Goal: Transaction & Acquisition: Book appointment/travel/reservation

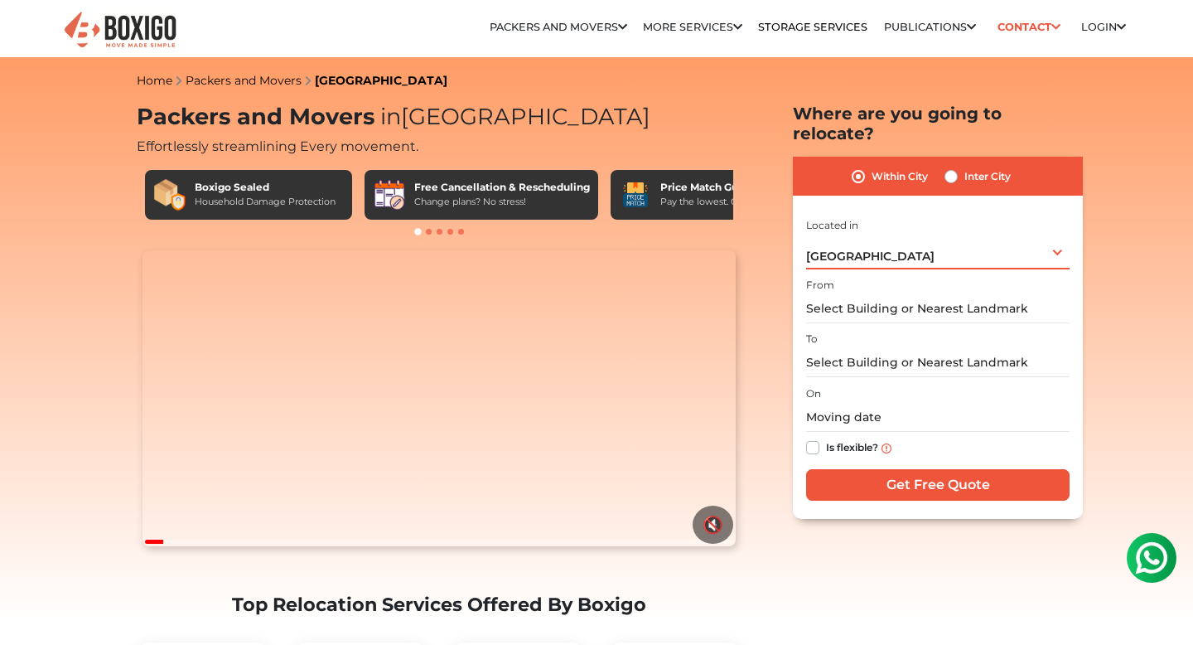
click at [860, 249] on span "[GEOGRAPHIC_DATA]" at bounding box center [870, 256] width 128 height 15
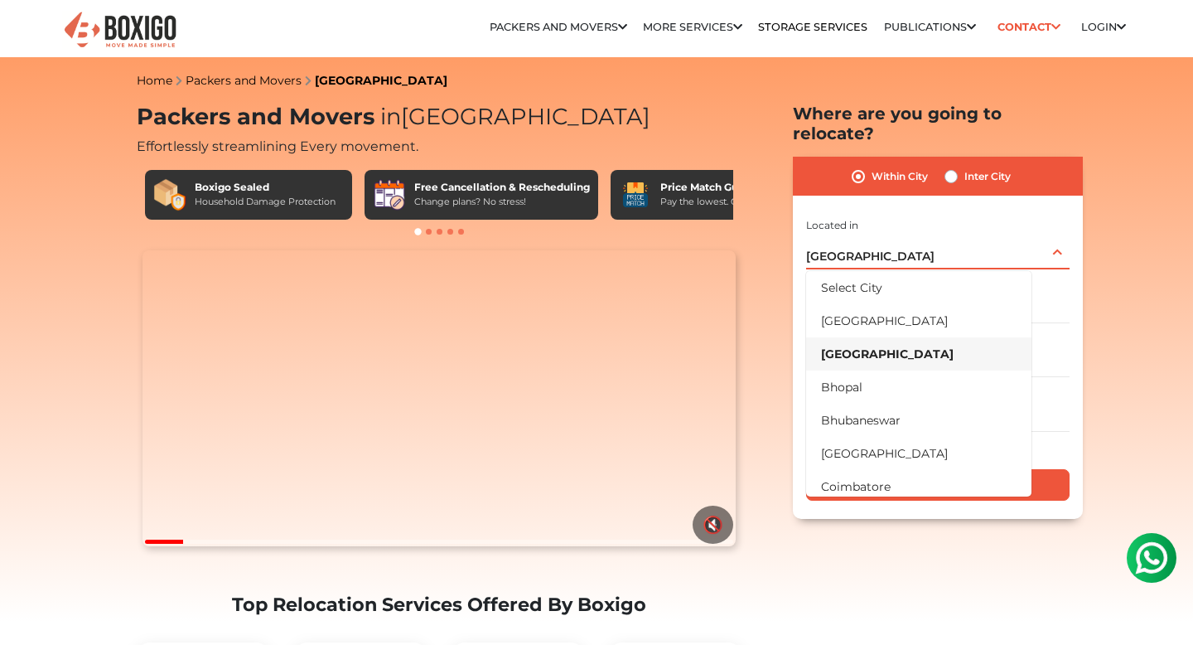
click at [860, 249] on span "[GEOGRAPHIC_DATA]" at bounding box center [870, 256] width 128 height 15
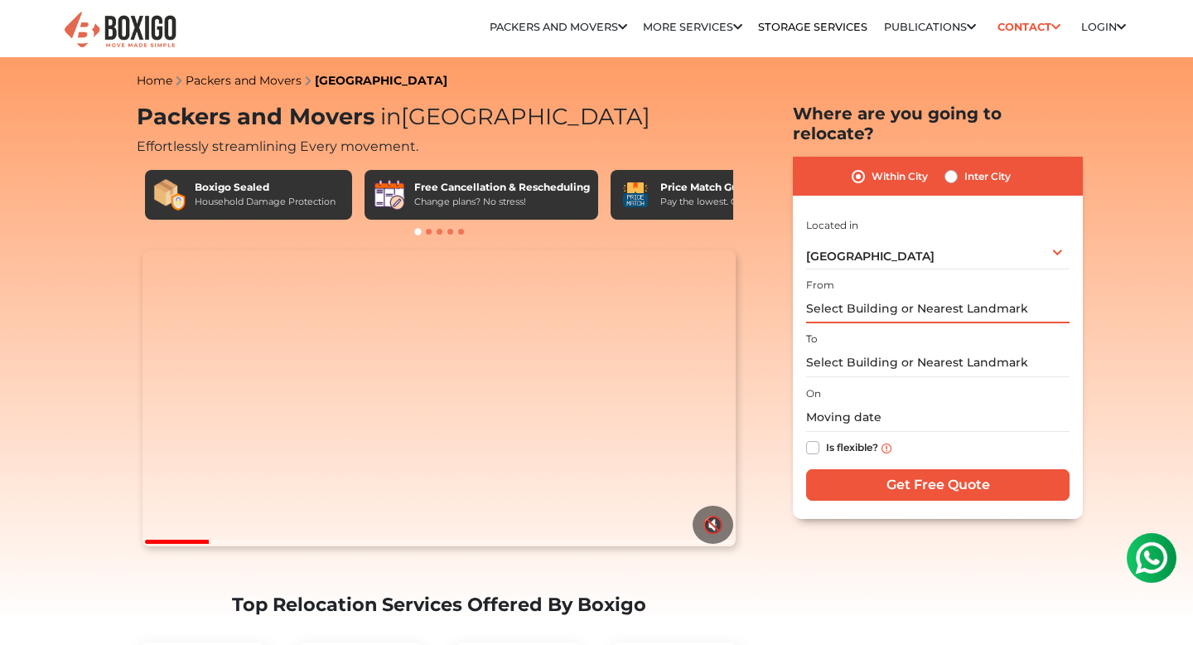
click at [876, 294] on input "text" at bounding box center [937, 308] width 263 height 29
click at [964, 167] on label "Inter City" at bounding box center [987, 177] width 46 height 20
click at [956, 167] on input "Inter City" at bounding box center [951, 175] width 13 height 17
radio input "true"
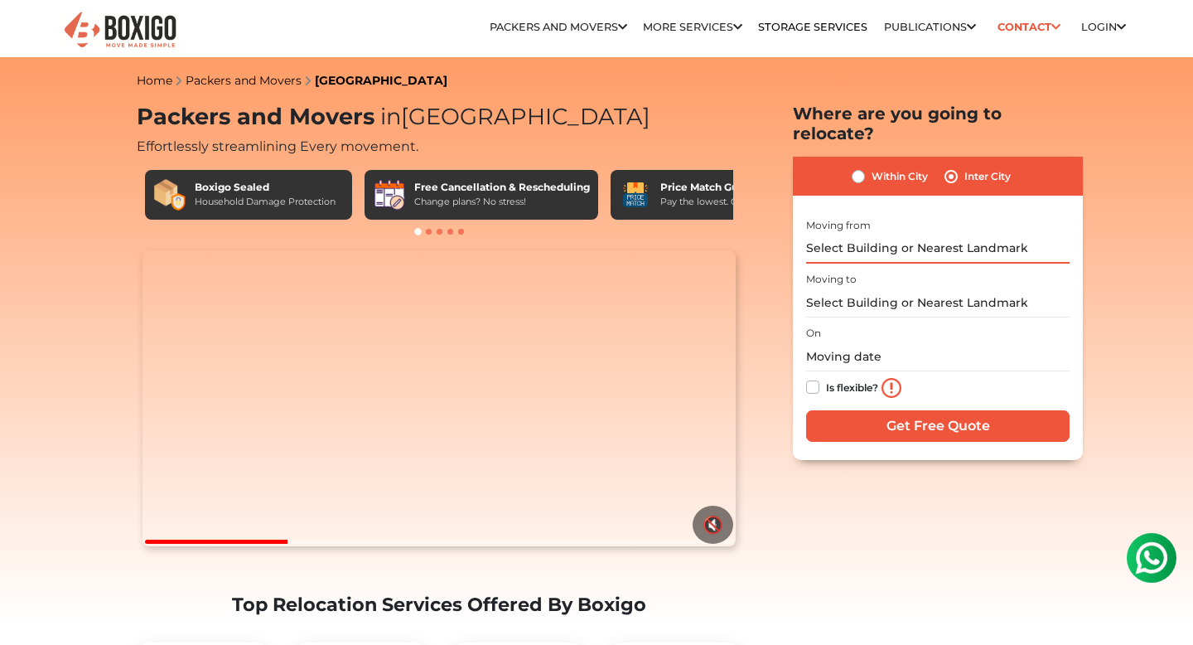
click at [923, 234] on input "text" at bounding box center [937, 248] width 263 height 29
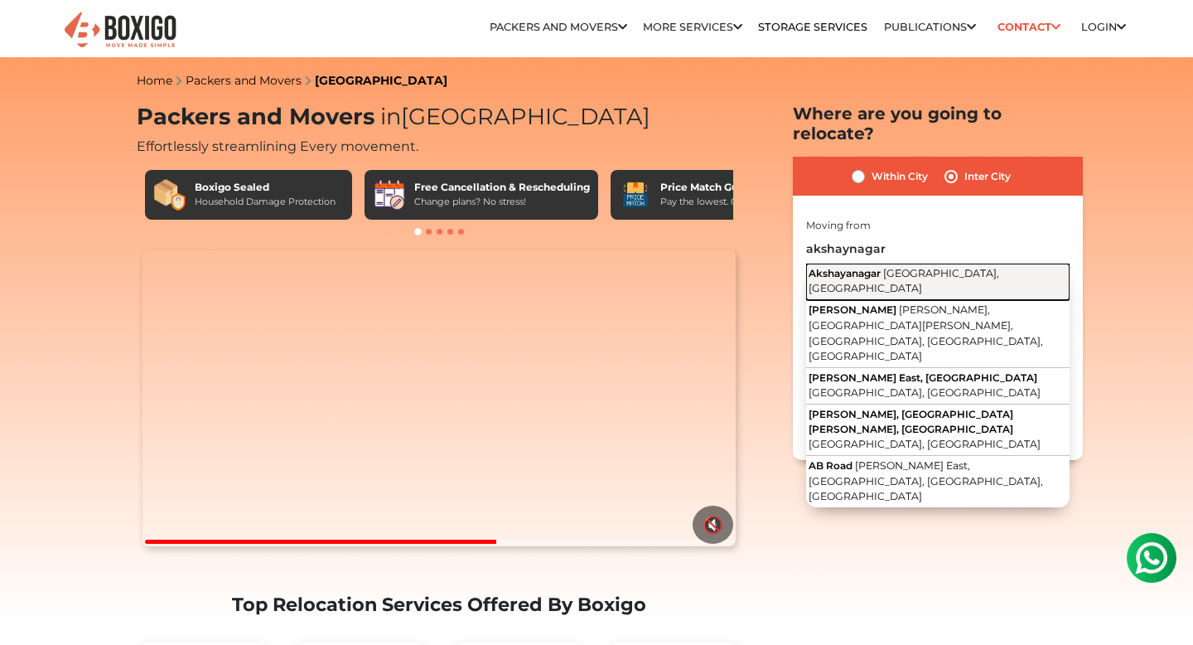
click at [1000, 263] on button "Akshayanagar [GEOGRAPHIC_DATA], [GEOGRAPHIC_DATA]" at bounding box center [937, 281] width 263 height 37
type input "Akshayanagar, [GEOGRAPHIC_DATA], [GEOGRAPHIC_DATA]"
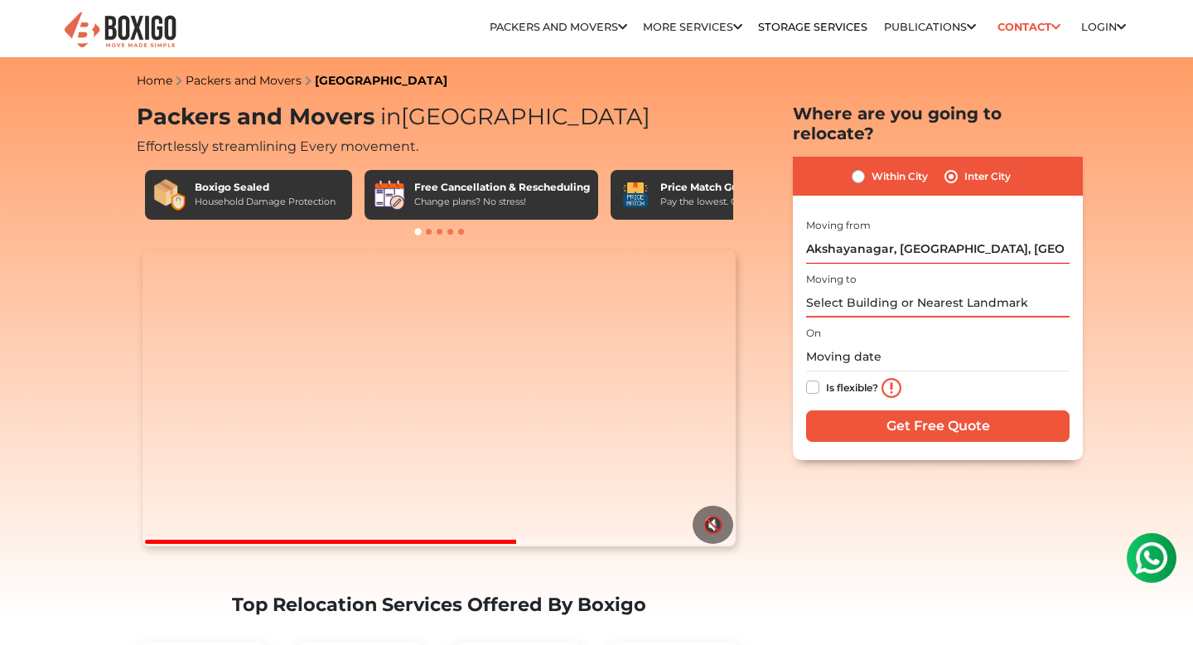
click at [894, 288] on input "text" at bounding box center [937, 302] width 263 height 29
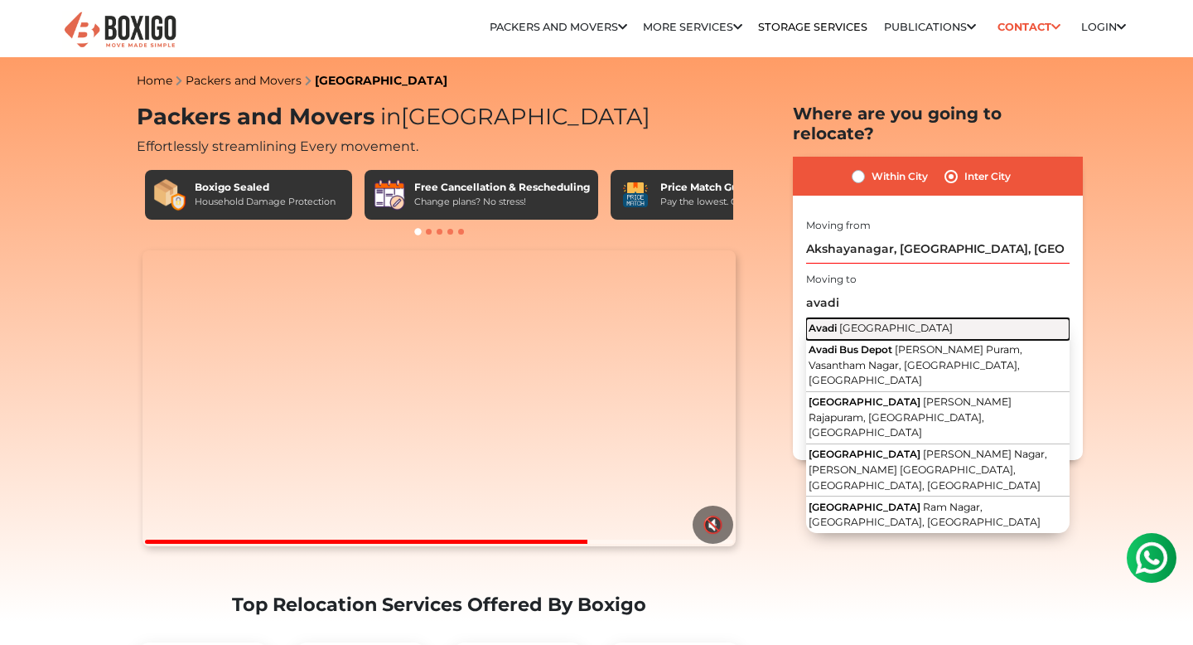
click at [916, 318] on button "Avadi [GEOGRAPHIC_DATA]" at bounding box center [937, 329] width 263 height 22
type input "Avadi, [GEOGRAPHIC_DATA]"
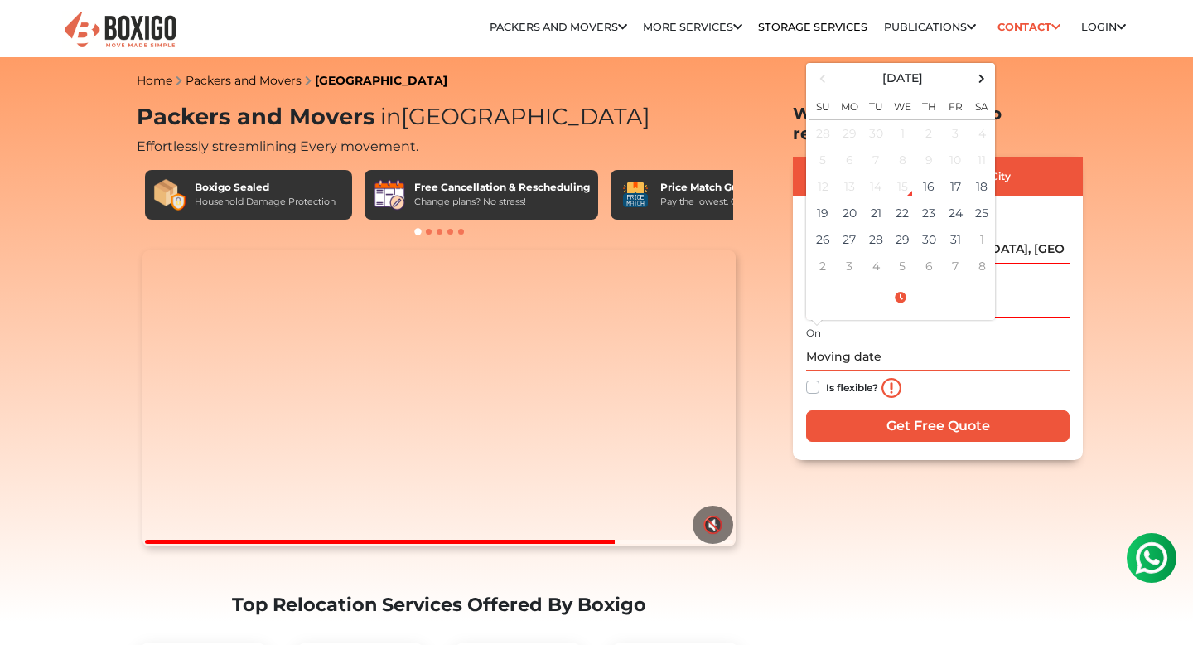
click at [858, 342] on input "text" at bounding box center [937, 356] width 263 height 29
click at [978, 67] on span at bounding box center [982, 78] width 22 height 22
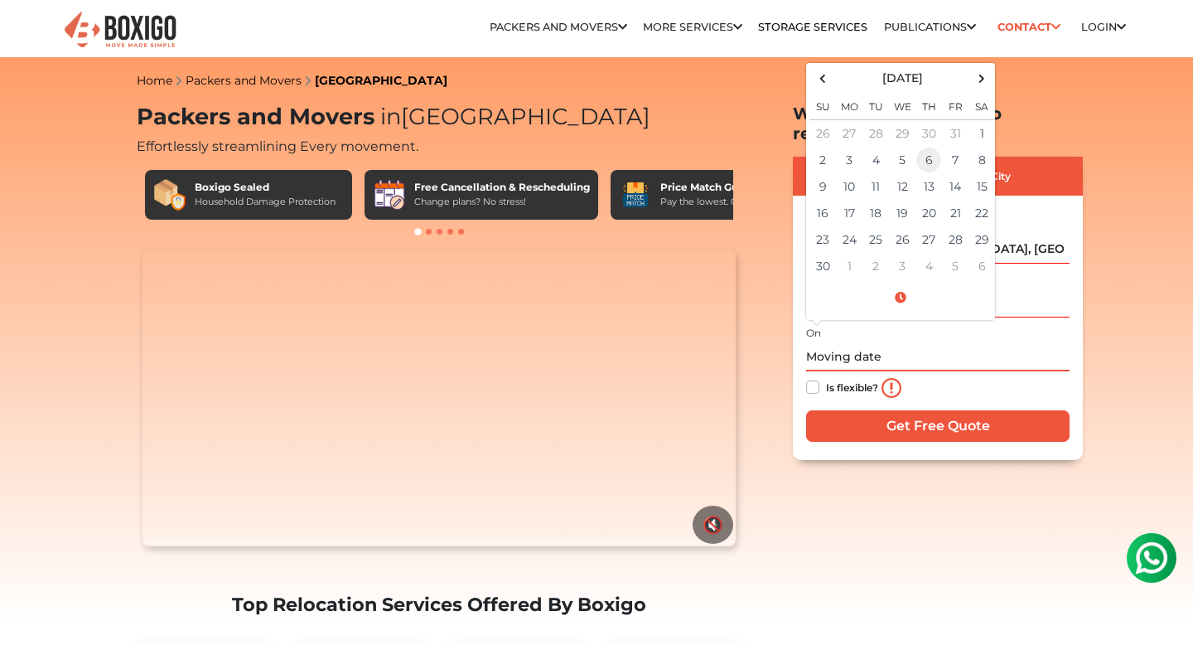
click at [930, 147] on td "6" at bounding box center [929, 160] width 27 height 27
type input "[DATE] 12:00 AM"
click at [944, 379] on div "Is flexible?" at bounding box center [937, 387] width 263 height 33
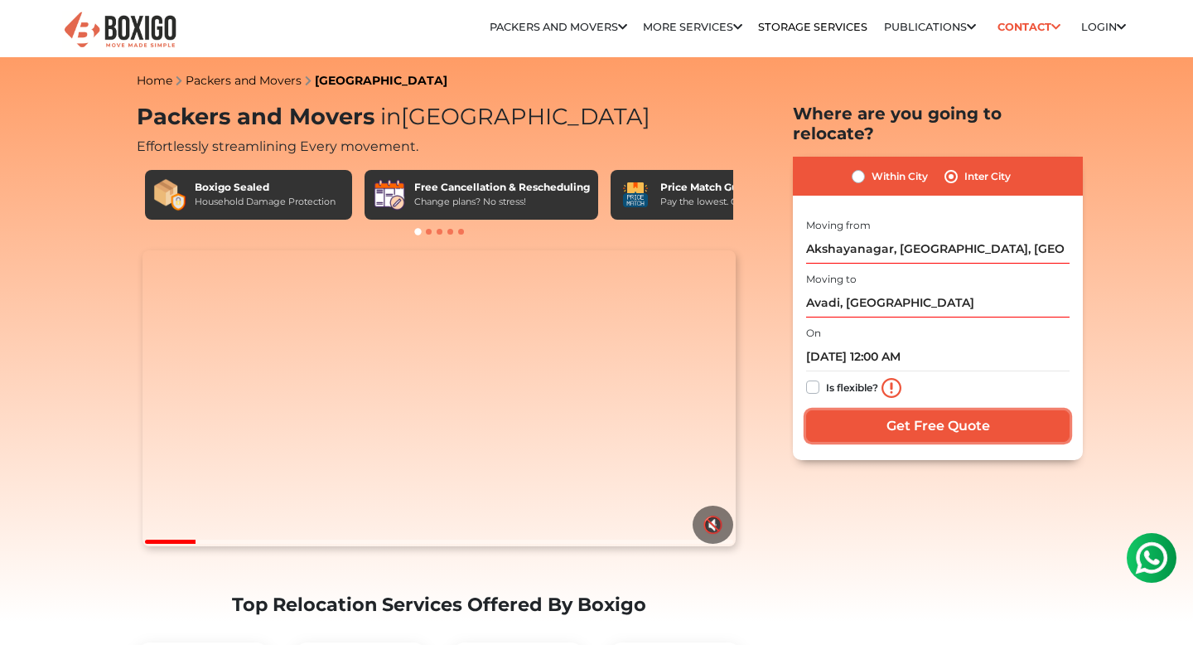
click at [887, 414] on input "Get Free Quote" at bounding box center [937, 425] width 263 height 31
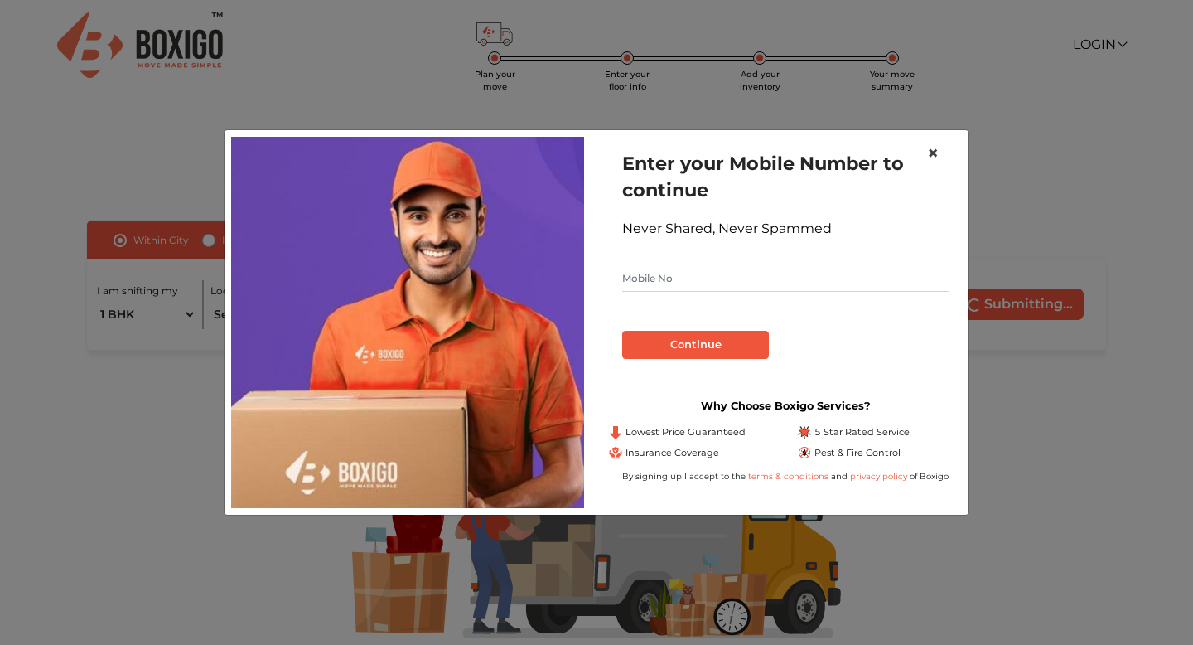
click at [937, 155] on span "×" at bounding box center [933, 153] width 12 height 24
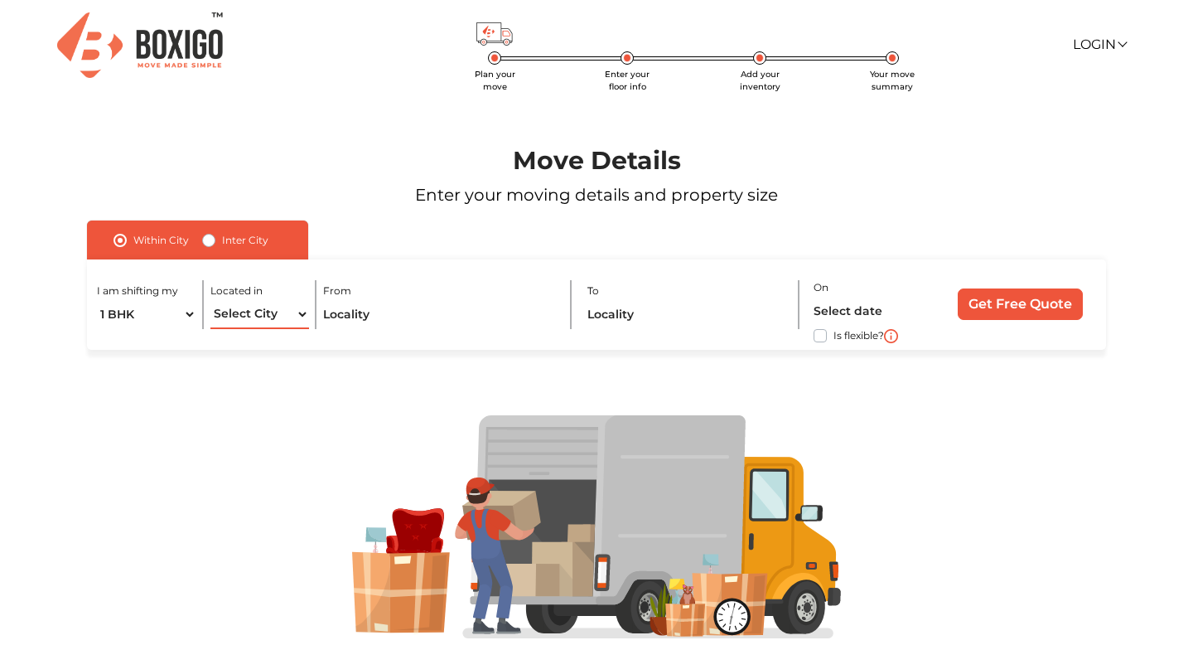
click at [244, 312] on select "Select City Bangalore Bengaluru Bhopal Bhubaneswar Chennai Coimbatore Cuttack D…" at bounding box center [259, 314] width 99 height 29
select select "[GEOGRAPHIC_DATA]"
click at [210, 300] on select "Select City Bangalore Bengaluru Bhopal Bhubaneswar Chennai Coimbatore Cuttack D…" at bounding box center [259, 314] width 99 height 29
click at [367, 327] on input "text" at bounding box center [439, 314] width 233 height 29
click at [365, 321] on input "text" at bounding box center [439, 314] width 233 height 29
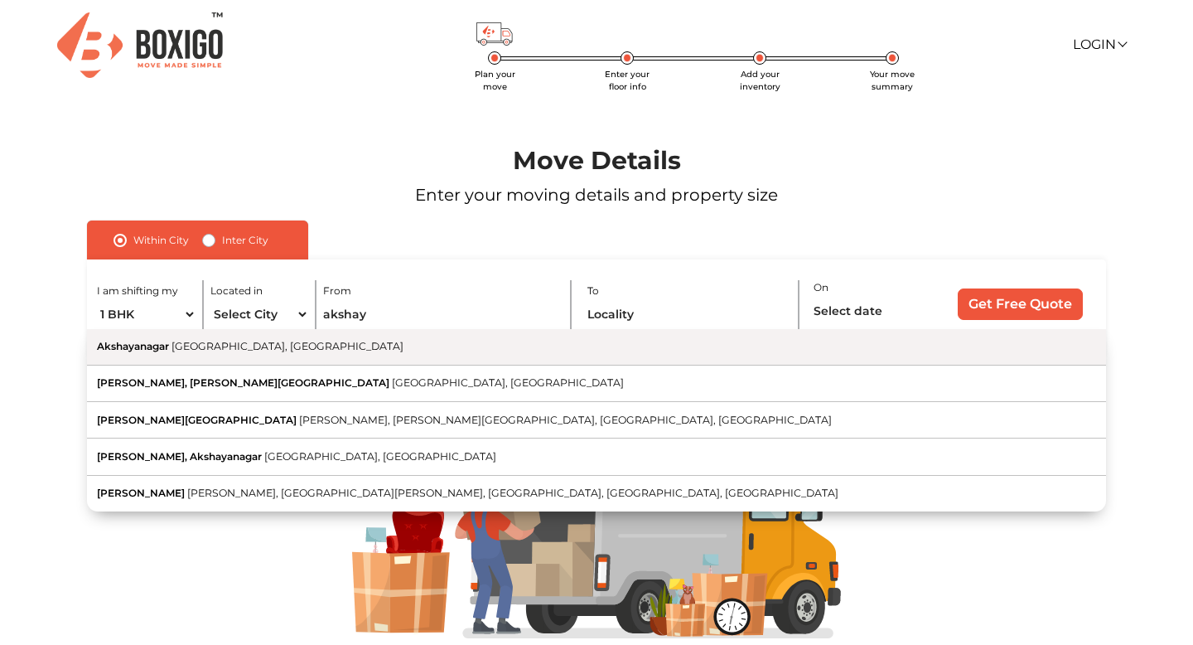
click at [371, 348] on button "Akshayanagar Bengaluru, Karnataka" at bounding box center [596, 347] width 1019 height 36
type input "Akshayanagar, [GEOGRAPHIC_DATA], [GEOGRAPHIC_DATA]"
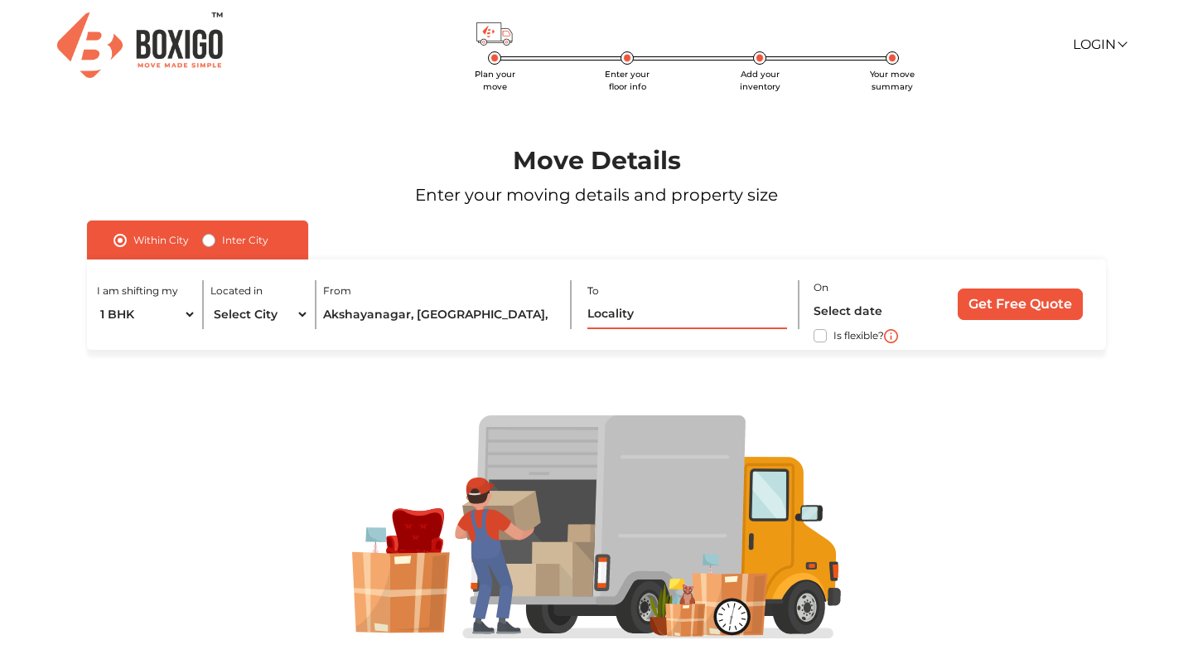
click at [648, 309] on input "text" at bounding box center [687, 314] width 200 height 29
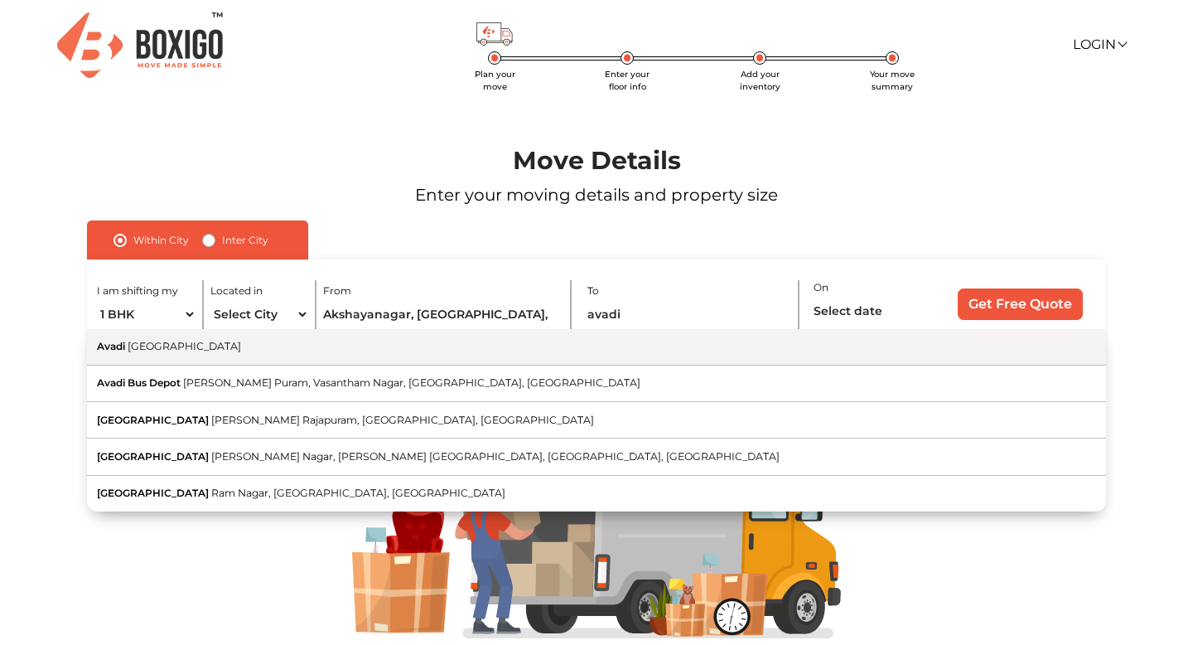
click at [671, 345] on button "Avadi Tamil Nadu" at bounding box center [596, 347] width 1019 height 36
type input "Avadi, [GEOGRAPHIC_DATA]"
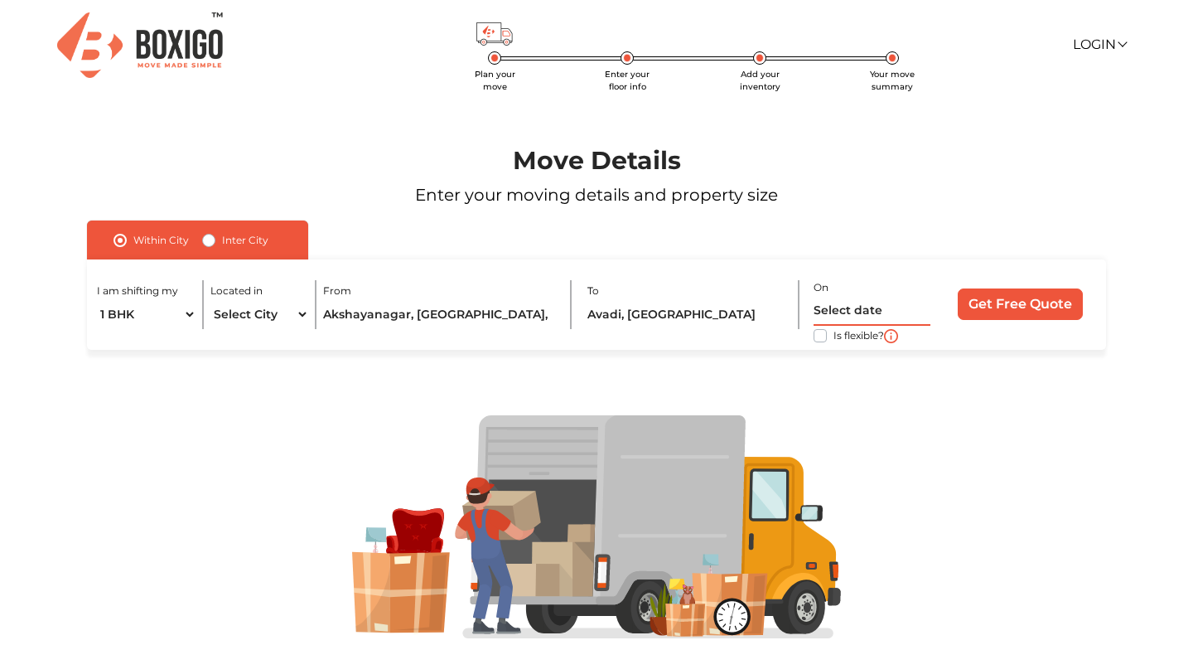
click at [858, 304] on input "text" at bounding box center [873, 311] width 118 height 29
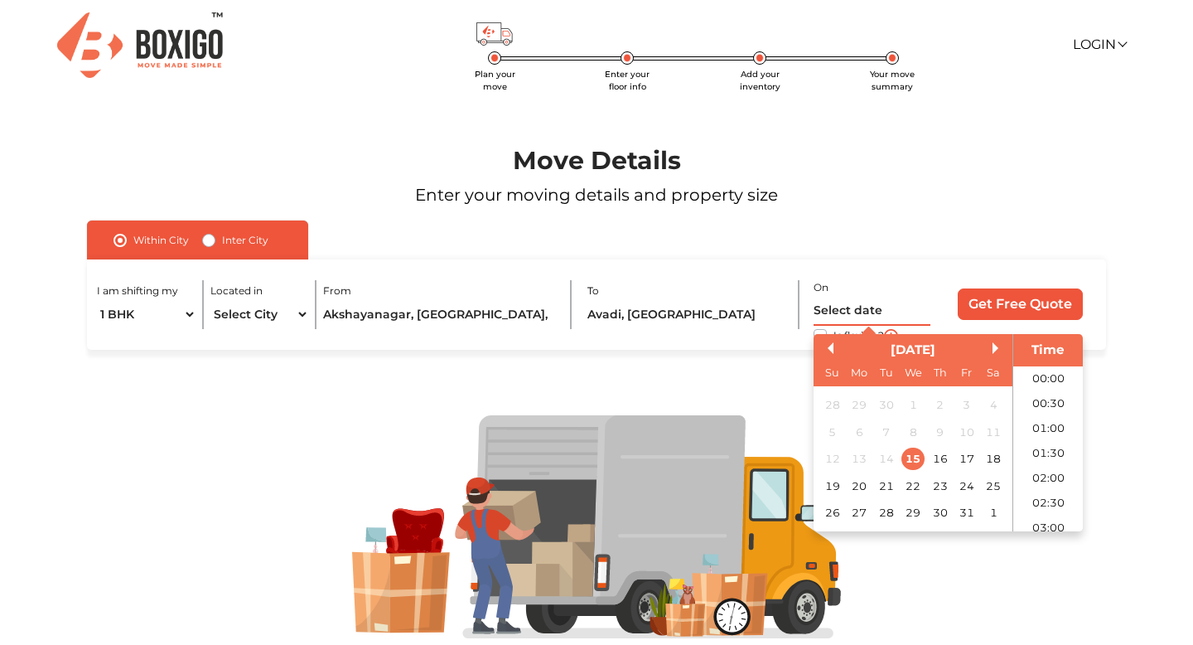
scroll to position [476, 0]
click at [993, 342] on button "Next Month" at bounding box center [999, 348] width 12 height 12
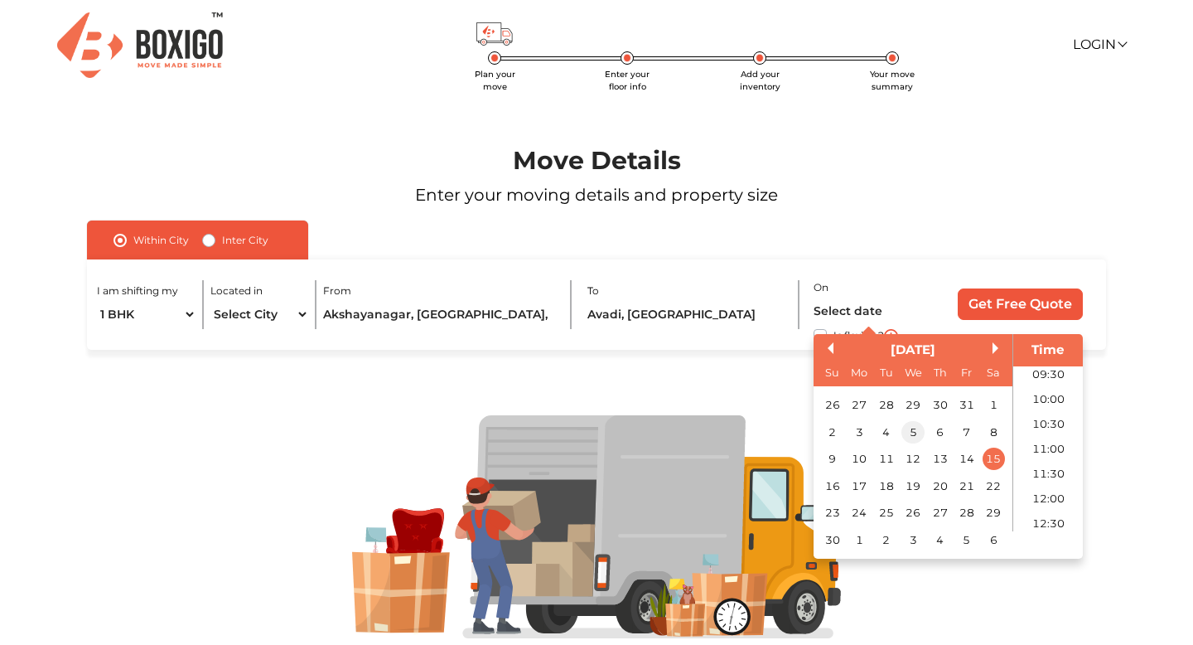
click at [912, 431] on div "5" at bounding box center [912, 432] width 22 height 22
type input "05/11/2025 12:00 AM"
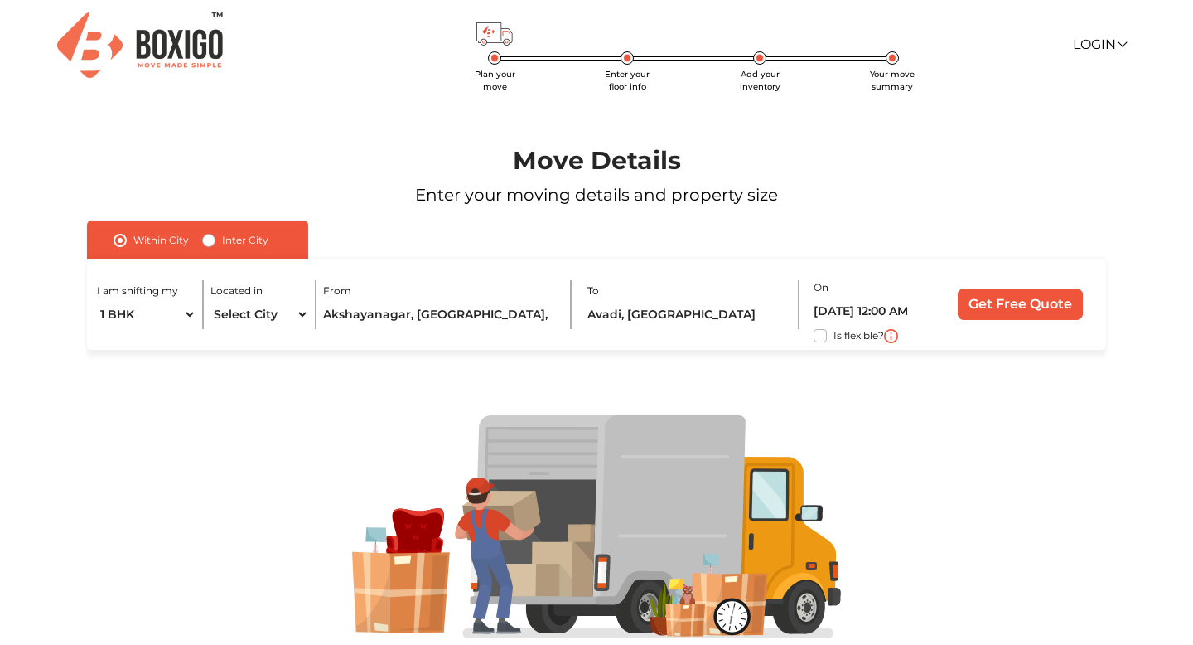
click at [899, 240] on div "Within City Inter City I am shifting my 1 BHK 2 BHK 3 BHK 3 + BHK FEW ITEMS Loc…" at bounding box center [596, 284] width 1019 height 129
click at [983, 302] on input "Get Free Quote" at bounding box center [1020, 303] width 125 height 31
click at [708, 299] on div "To Location is not within city bounds Avadi, Tamil Nadu" at bounding box center [693, 304] width 213 height 49
click at [222, 244] on label "Inter City" at bounding box center [245, 240] width 46 height 20
click at [209, 244] on input "Inter City" at bounding box center [208, 238] width 13 height 17
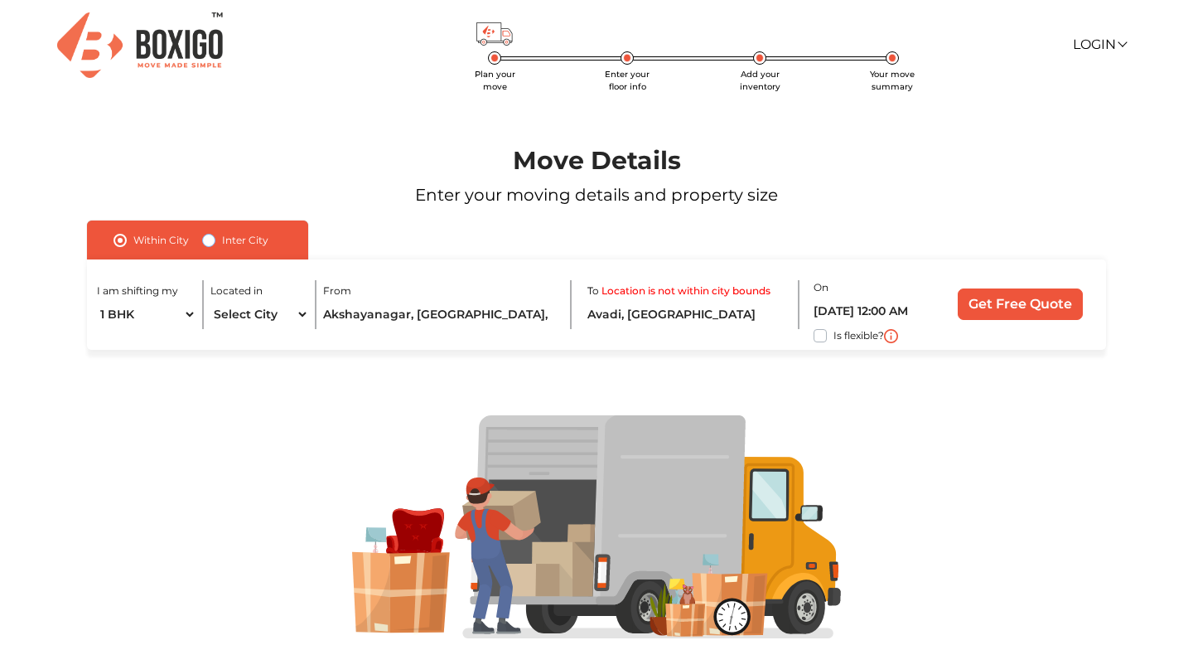
radio input "true"
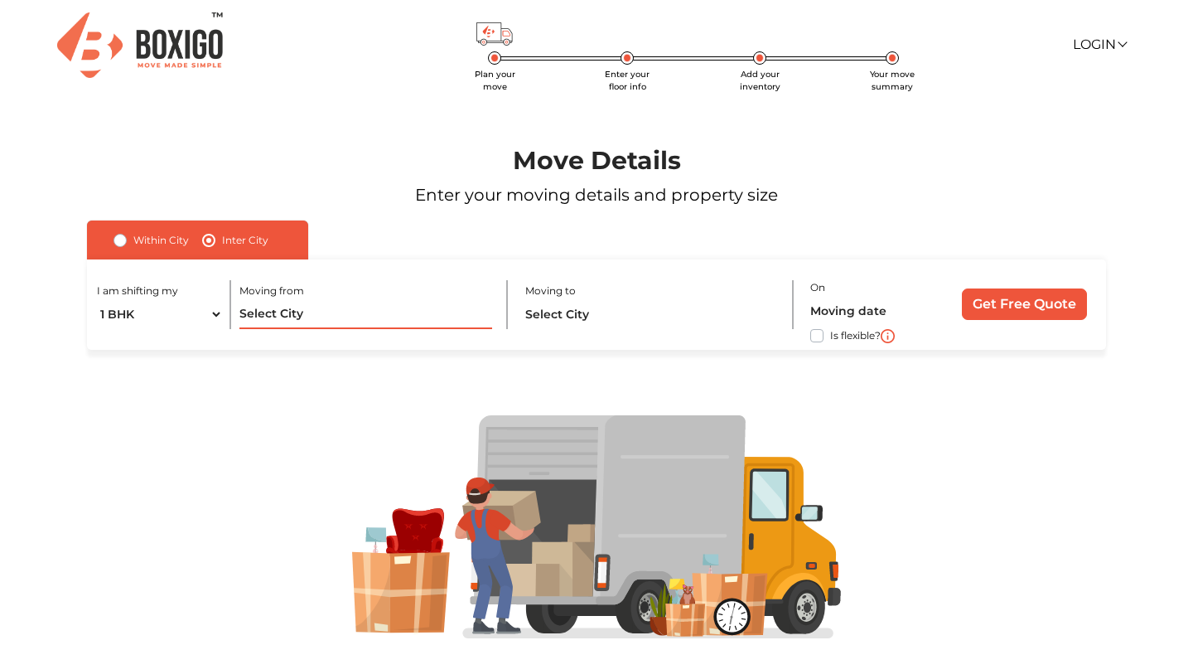
click at [283, 308] on input "text" at bounding box center [365, 314] width 253 height 29
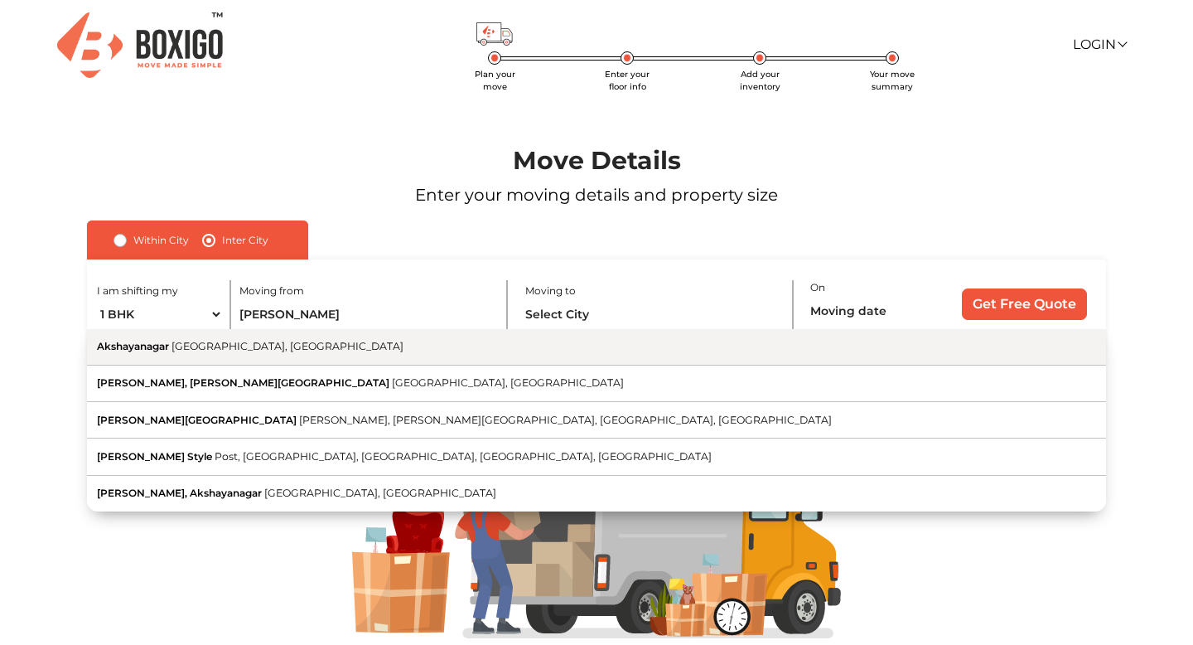
drag, startPoint x: 257, startPoint y: 328, endPoint x: 248, endPoint y: 350, distance: 24.2
click at [248, 350] on span "[GEOGRAPHIC_DATA], [GEOGRAPHIC_DATA]" at bounding box center [288, 346] width 232 height 12
type input "Akshayanagar, [GEOGRAPHIC_DATA], [GEOGRAPHIC_DATA]"
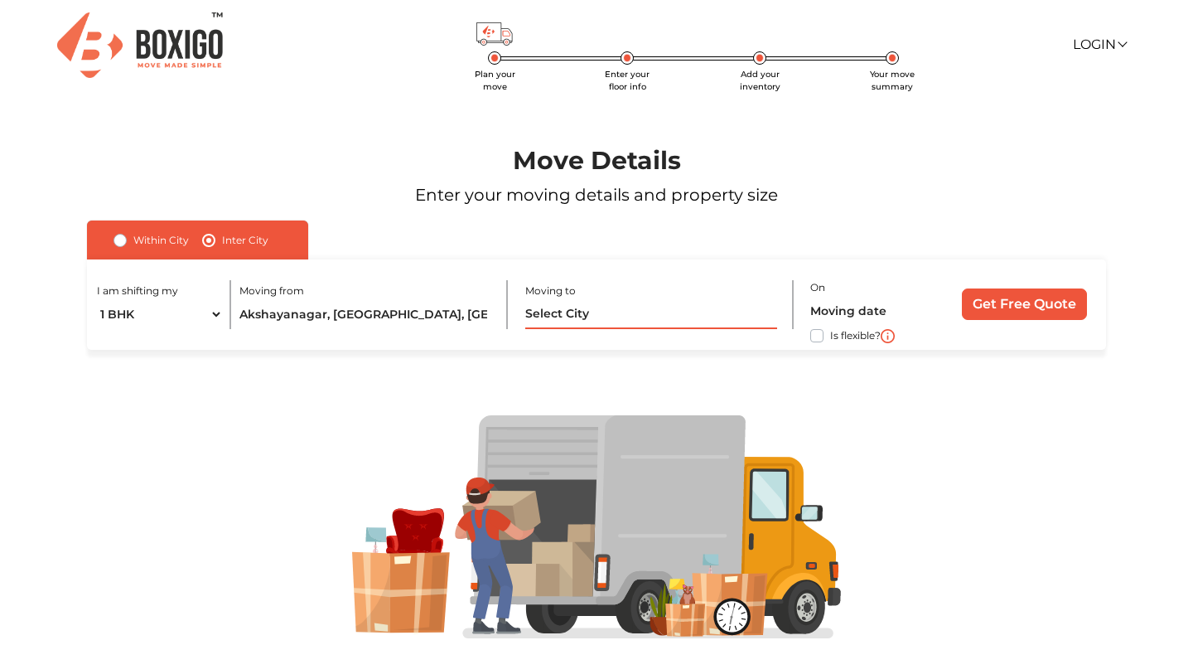
click at [581, 321] on input "text" at bounding box center [651, 314] width 253 height 29
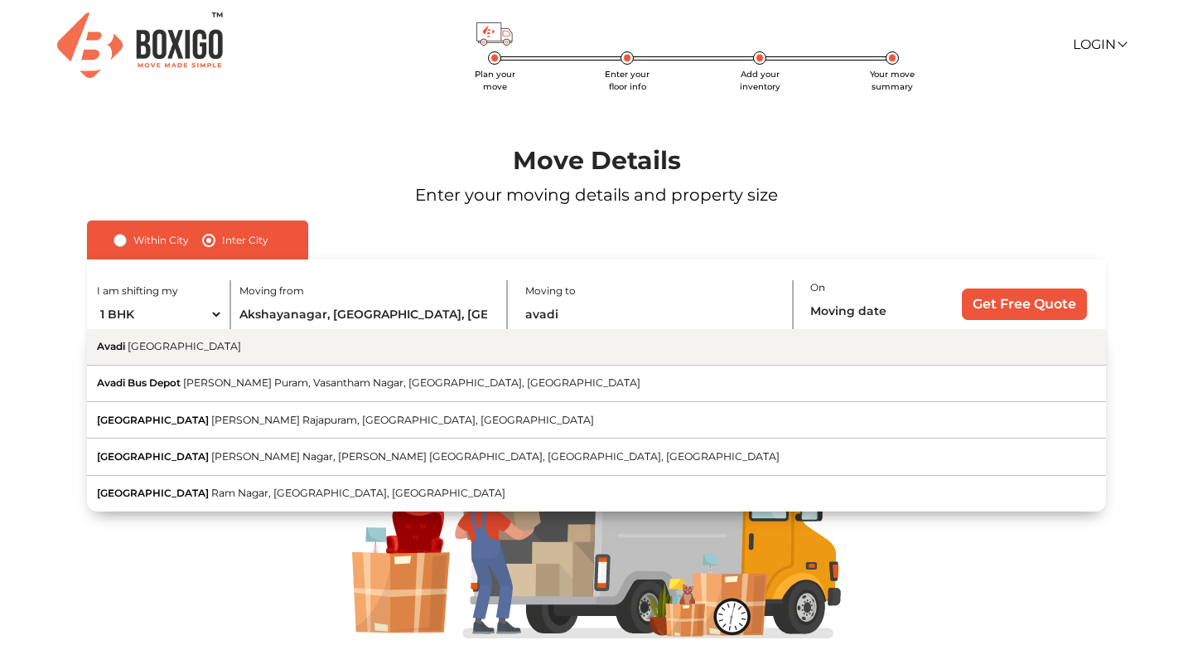
click at [591, 346] on button "Avadi Tamil Nadu" at bounding box center [596, 347] width 1019 height 36
type input "Avadi, [GEOGRAPHIC_DATA]"
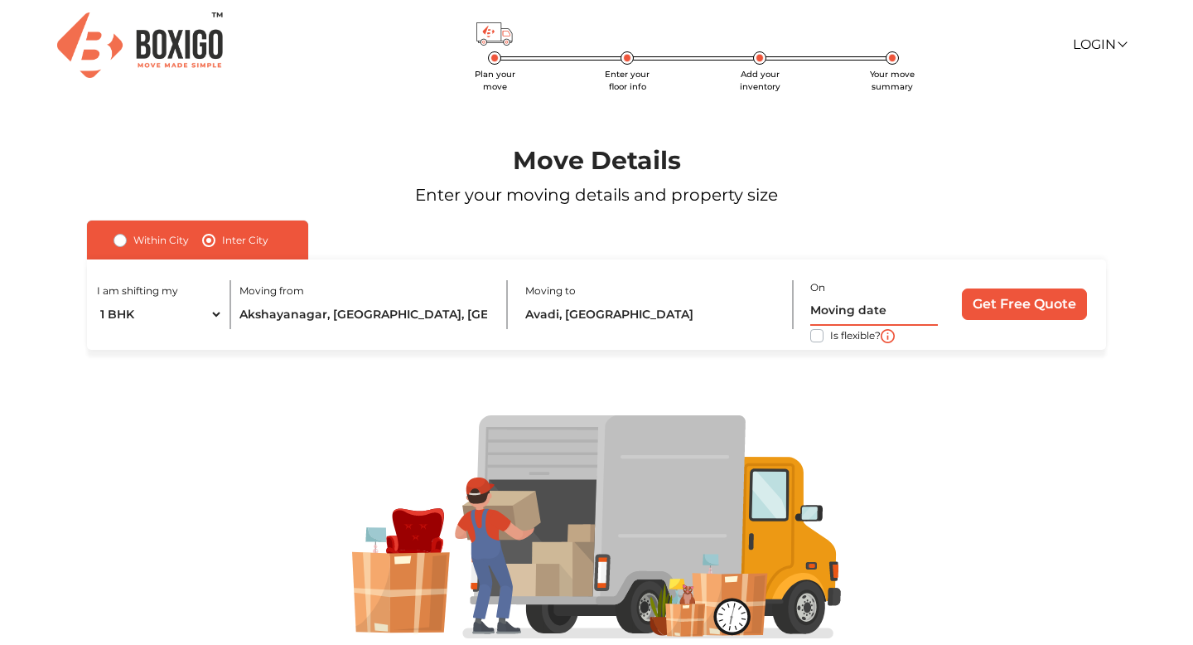
click at [899, 311] on input "text" at bounding box center [873, 311] width 127 height 29
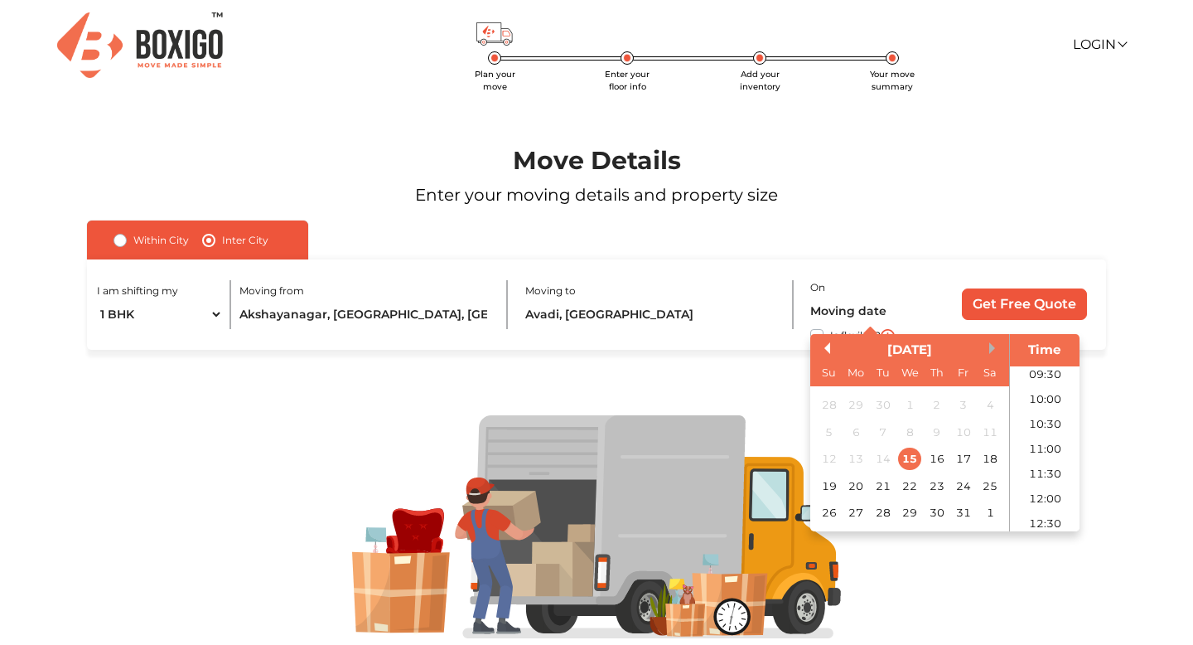
click at [991, 353] on button "Next Month" at bounding box center [995, 348] width 12 height 12
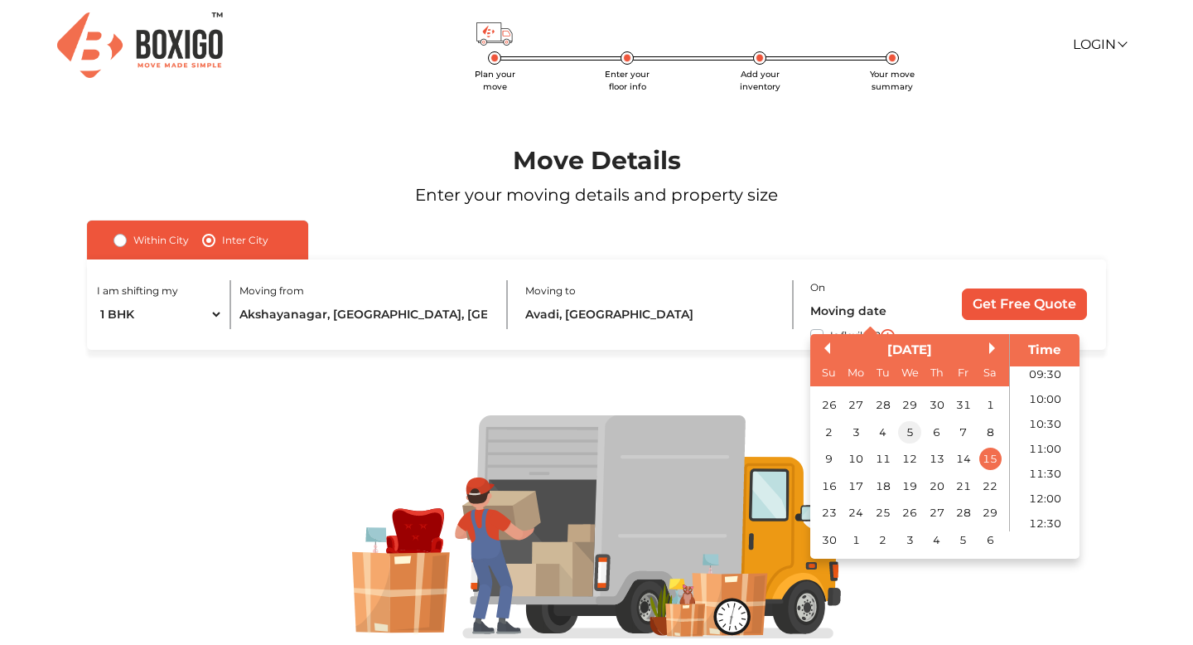
click at [903, 431] on div "5" at bounding box center [909, 432] width 22 height 22
type input "05/11/2025 12:00 AM"
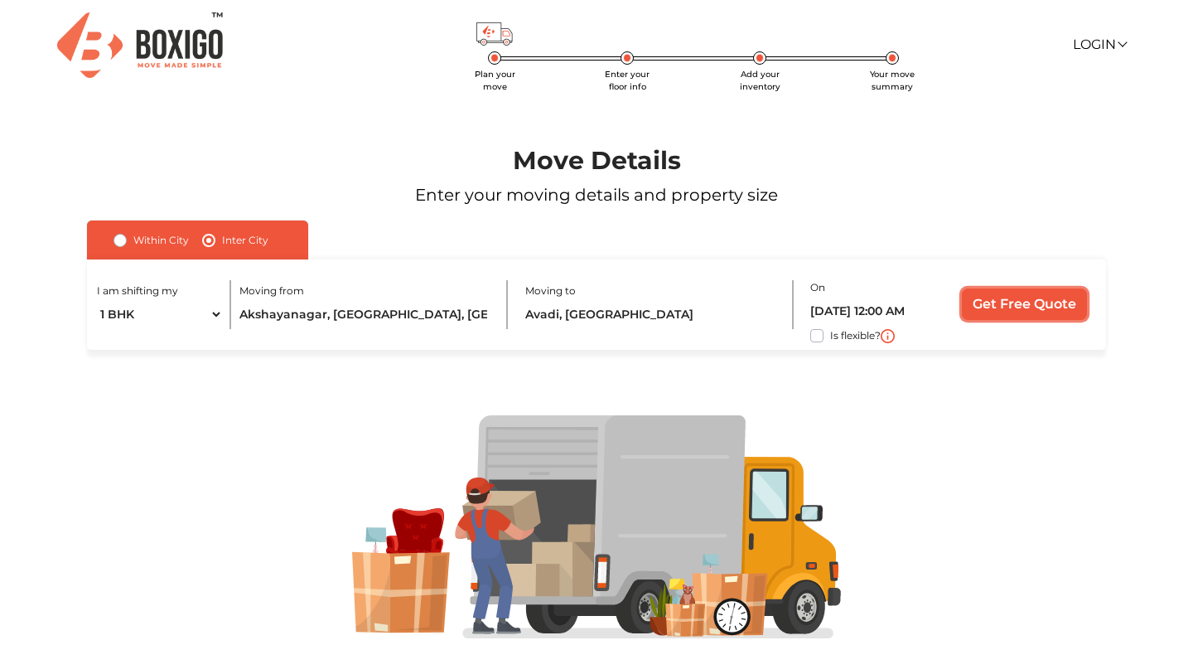
click at [1036, 303] on input "Get Free Quote" at bounding box center [1024, 303] width 125 height 31
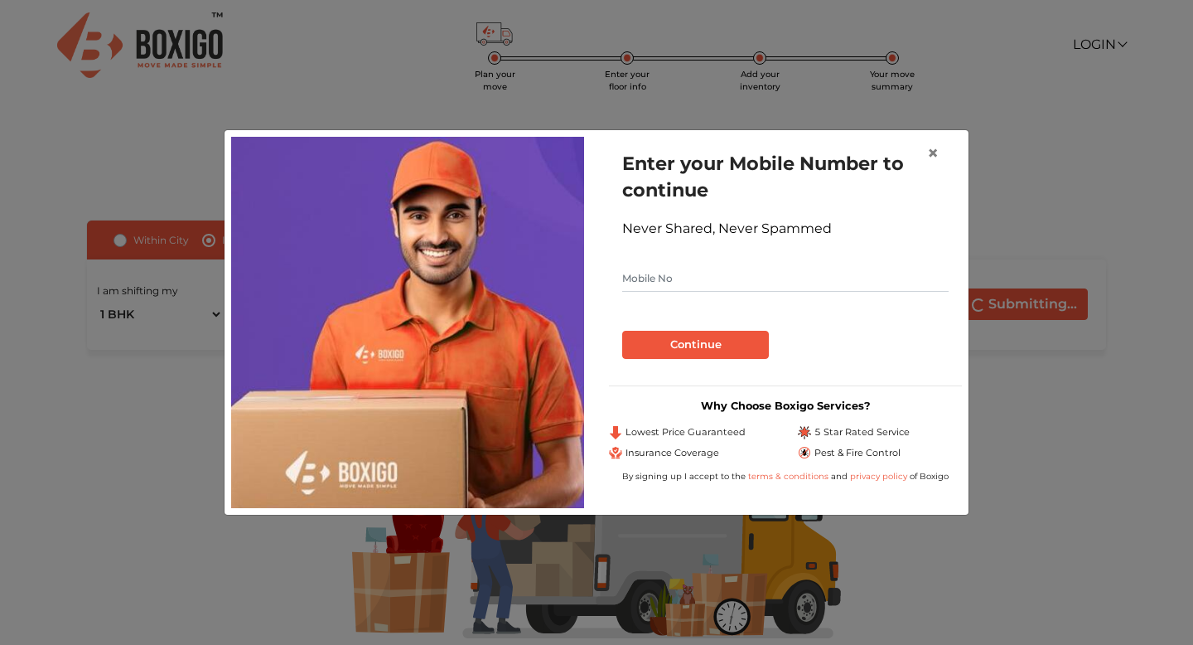
click at [760, 267] on input "text" at bounding box center [785, 278] width 326 height 27
type input "9566547383"
click at [742, 342] on button "Continue" at bounding box center [695, 345] width 147 height 28
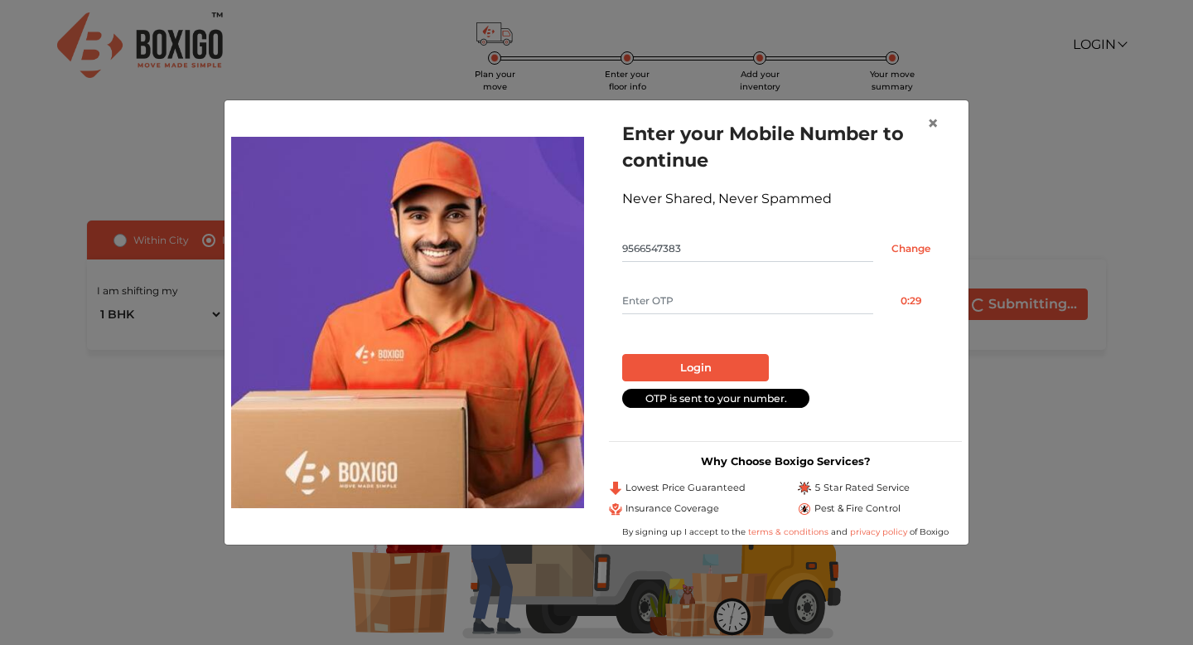
click at [708, 314] on input "text" at bounding box center [747, 300] width 251 height 27
type input "7857"
click at [743, 367] on button "Login" at bounding box center [695, 368] width 147 height 28
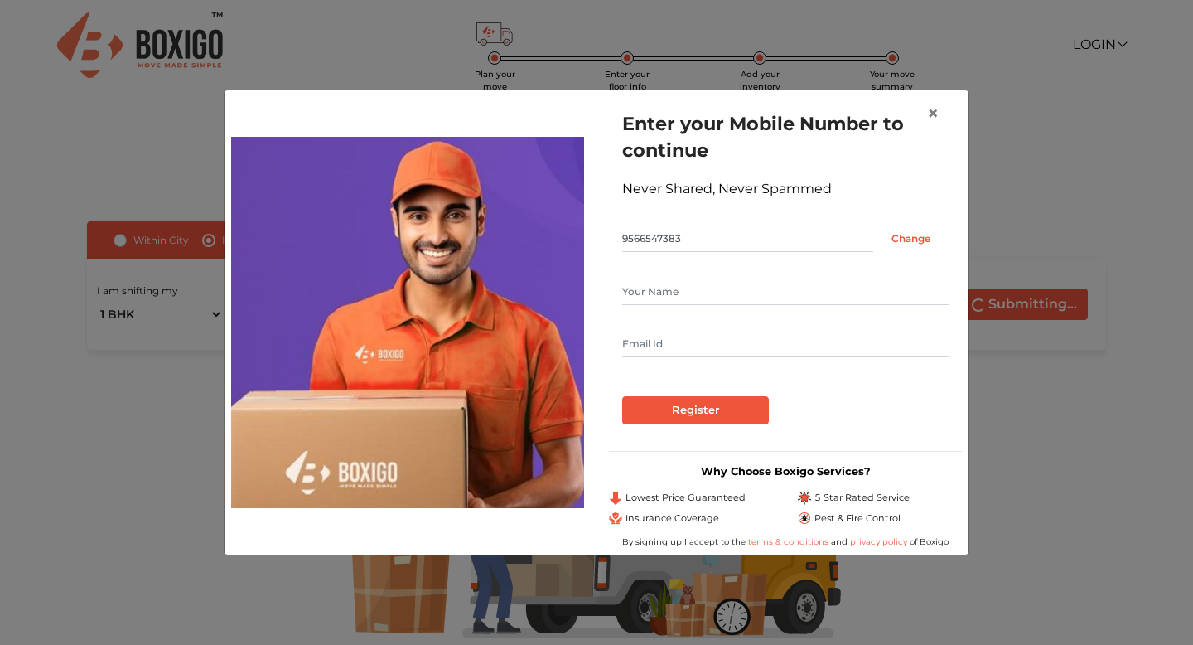
click at [647, 292] on input "text" at bounding box center [785, 291] width 326 height 27
type input "Ajay"
type input "venkateshajay94@gmail.com"
click at [698, 406] on input "Register" at bounding box center [695, 410] width 147 height 28
